Goal: Information Seeking & Learning: Learn about a topic

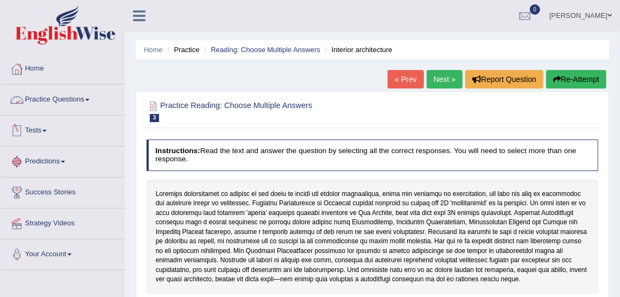
click at [78, 108] on link "Practice Questions" at bounding box center [63, 98] width 124 height 27
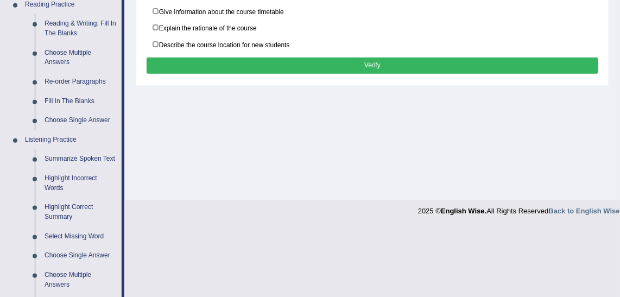
scroll to position [344, 0]
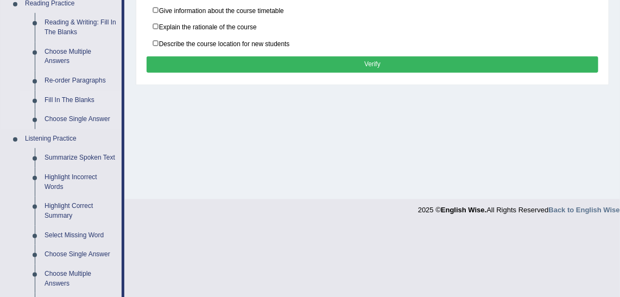
click at [74, 95] on link "Fill In The Blanks" at bounding box center [81, 101] width 82 height 20
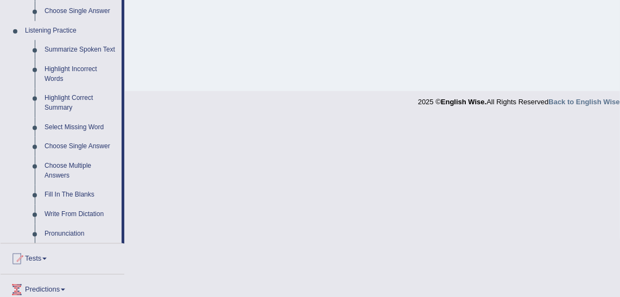
scroll to position [469, 0]
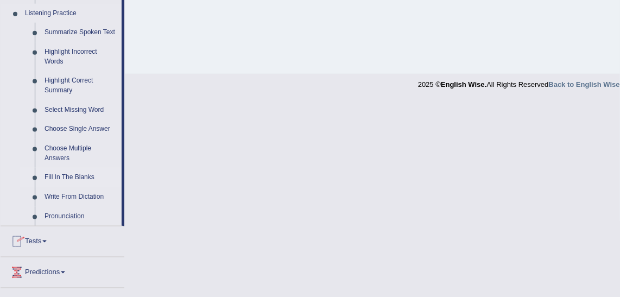
click at [70, 177] on link "Fill In The Blanks" at bounding box center [81, 178] width 82 height 20
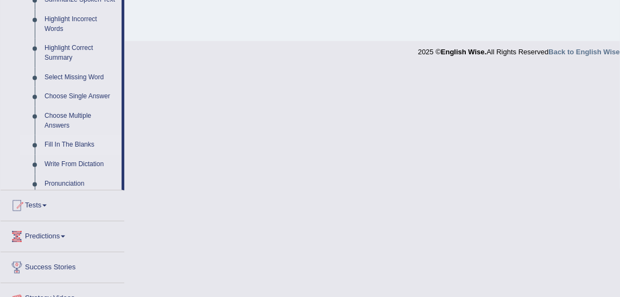
scroll to position [380, 0]
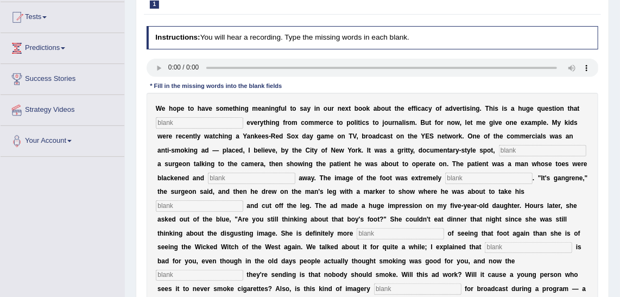
scroll to position [112, 0]
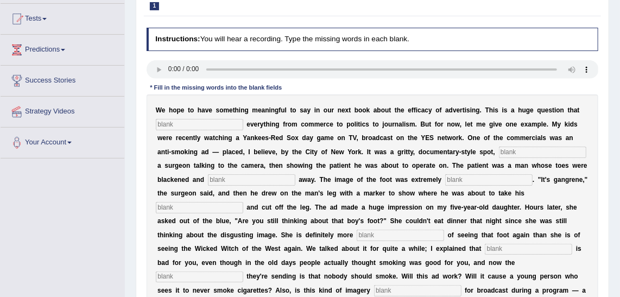
click at [230, 123] on input "text" at bounding box center [199, 124] width 87 height 11
type input "impact"
click at [499, 155] on input "text" at bounding box center [542, 152] width 87 height 11
type input "featurng"
click at [208, 178] on input "text" at bounding box center [251, 179] width 87 height 11
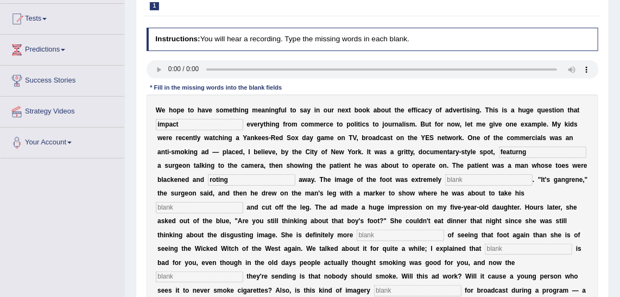
type input "roting"
click at [445, 180] on input "text" at bounding box center [488, 179] width 87 height 11
type input "disgusting"
click at [243, 202] on input "text" at bounding box center [199, 207] width 87 height 11
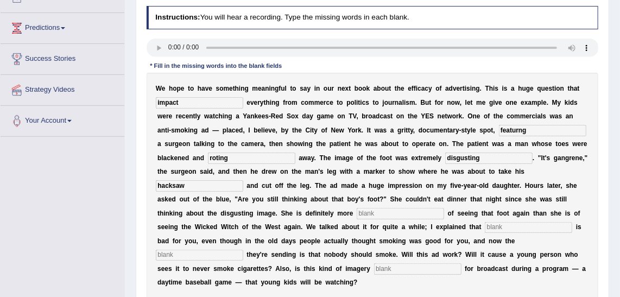
scroll to position [135, 0]
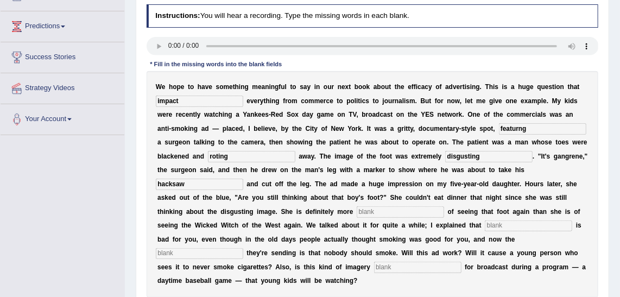
type input "hacksaw"
click at [357, 215] on input "text" at bounding box center [400, 211] width 87 height 11
click at [357, 212] on input "text" at bounding box center [400, 211] width 87 height 11
type input "scared"
click at [485, 223] on input "text" at bounding box center [528, 226] width 87 height 11
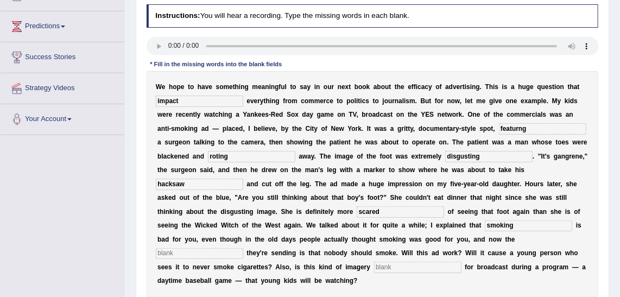
type input "smoking"
click at [243, 248] on input "text" at bounding box center [199, 253] width 87 height 11
type input "massage"
click at [386, 249] on b "m" at bounding box center [383, 253] width 6 height 8
click at [455, 247] on div "W e h o p e t o h a v e s o m e t h i n g m e a n i n g f u l t o s a y i n o u…" at bounding box center [373, 184] width 452 height 227
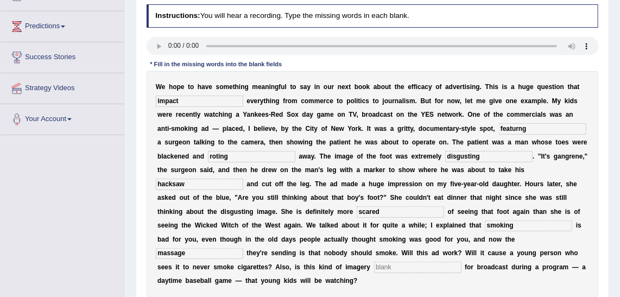
click at [458, 262] on input "text" at bounding box center [417, 267] width 87 height 11
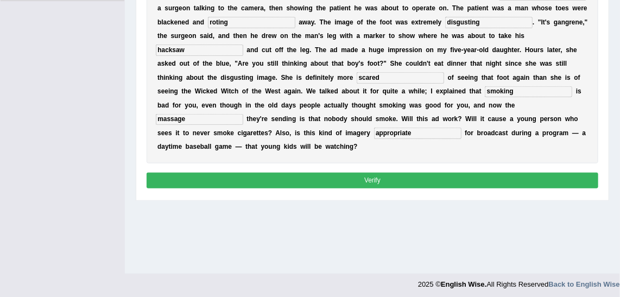
scroll to position [267, 0]
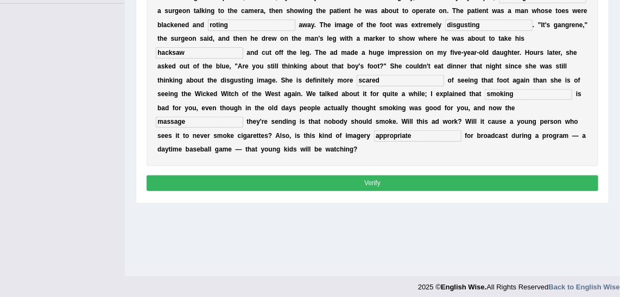
type input "appropriate"
click at [460, 175] on button "Verify" at bounding box center [373, 183] width 452 height 16
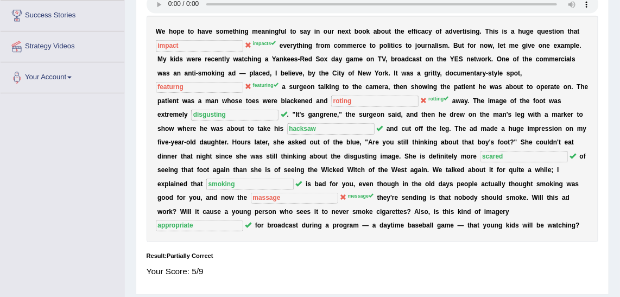
scroll to position [178, 0]
